Goal: Find specific page/section

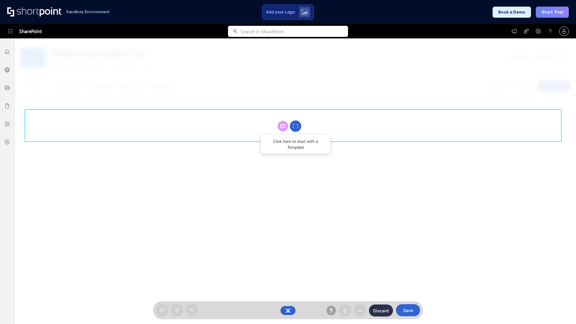
click at [296, 126] on circle at bounding box center [295, 126] width 11 height 11
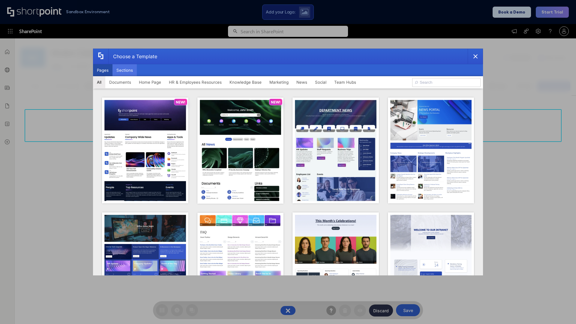
click at [125, 70] on button "Sections" at bounding box center [125, 70] width 24 height 12
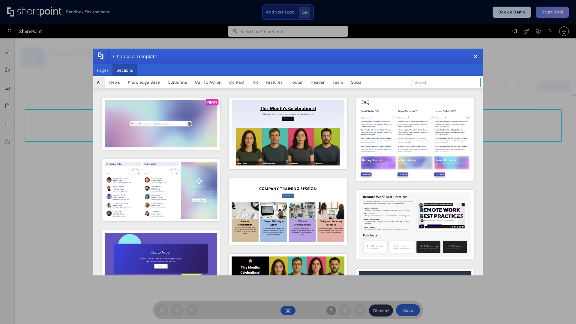
type input "Contact Us 1"
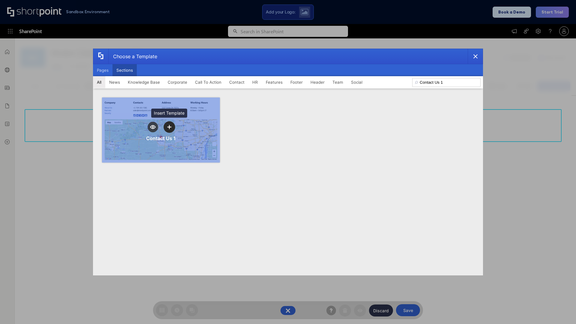
click at [169, 127] on icon "template selector" at bounding box center [169, 127] width 4 height 4
